Goal: Transaction & Acquisition: Purchase product/service

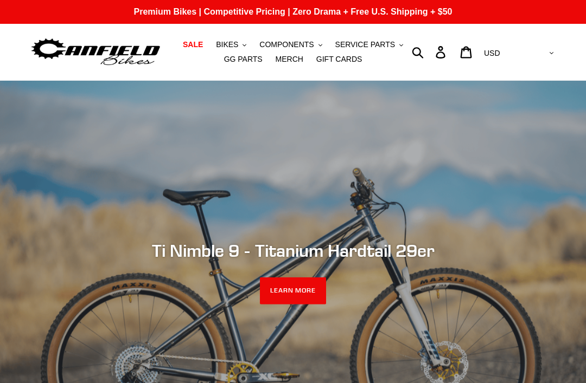
click at [251, 56] on span "GG PARTS" at bounding box center [243, 59] width 39 height 9
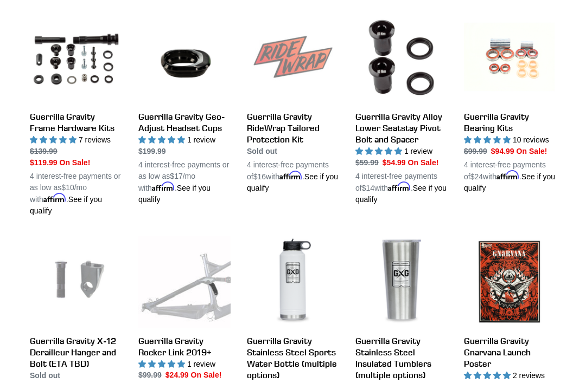
scroll to position [632, 0]
click at [509, 112] on link "Guerrilla Gravity Bearing Kits" at bounding box center [510, 102] width 92 height 183
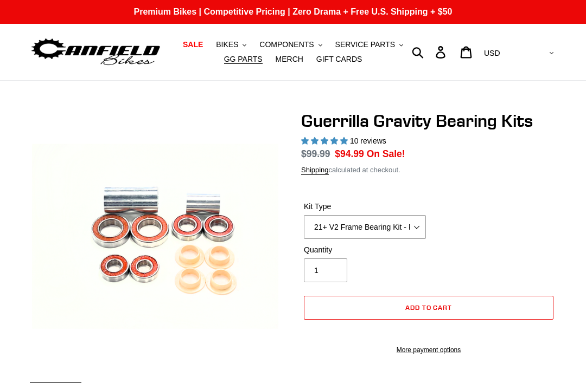
select select "highest-rating"
click at [412, 228] on select "21+ V2 Frame Bearing Kit - Revved Carbon Swingarm - In Stock 19+ V1 Frame Beari…" at bounding box center [365, 227] width 122 height 24
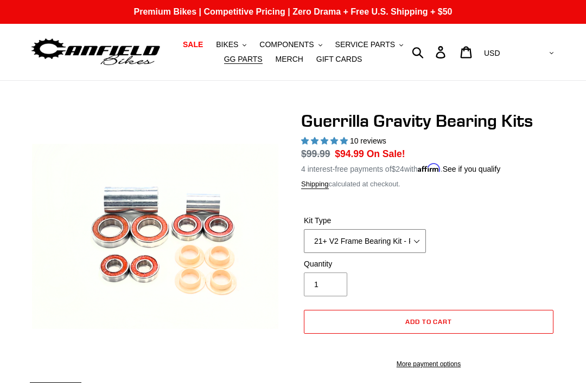
select select "19+ Headset Complete Bearing Kit - In Stock"
